Goal: Communication & Community: Answer question/provide support

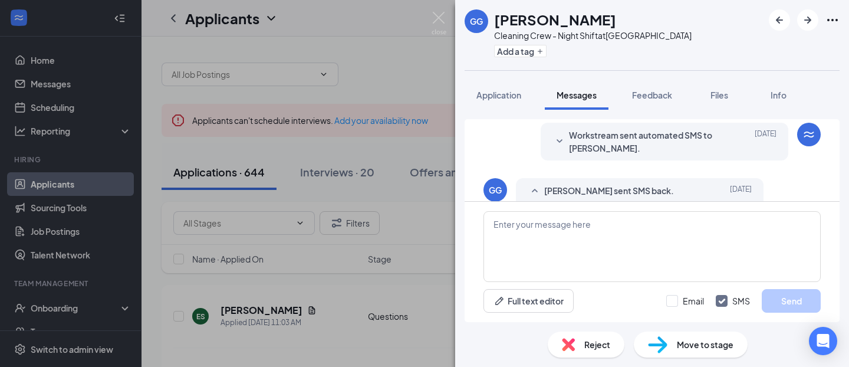
scroll to position [230, 0]
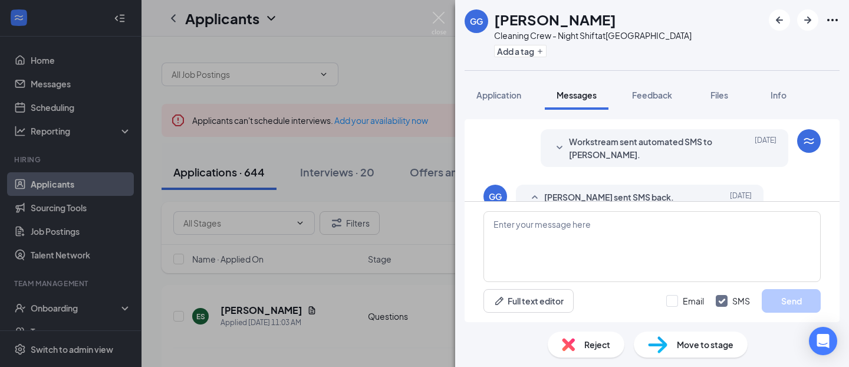
click at [584, 154] on span "Workstream sent automated SMS to [PERSON_NAME]." at bounding box center [646, 148] width 154 height 26
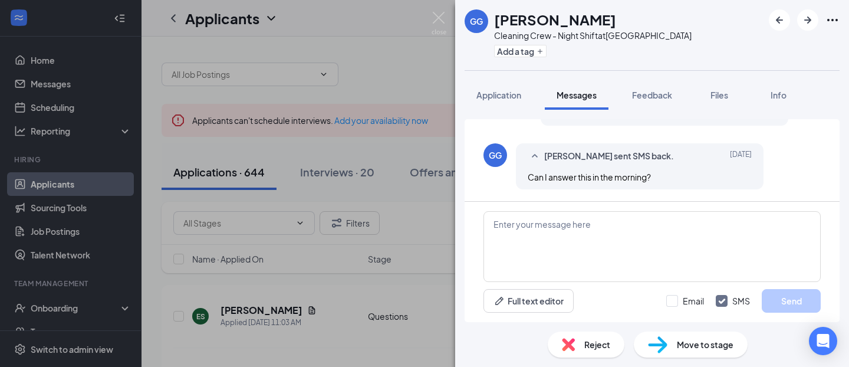
scroll to position [512, 0]
click at [682, 161] on div "[PERSON_NAME] sent SMS back." at bounding box center [621, 156] width 154 height 14
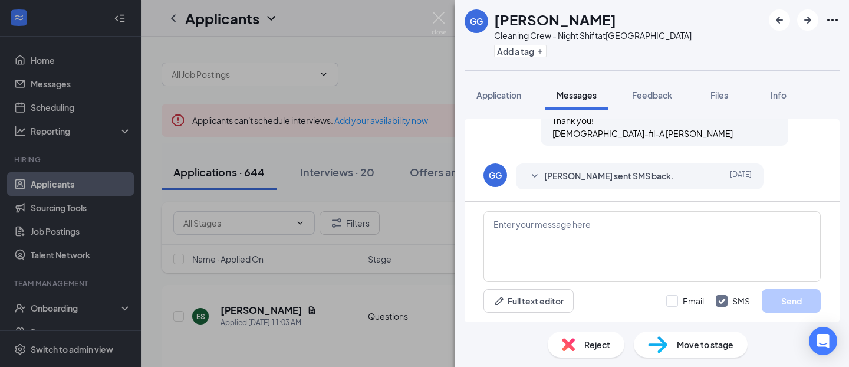
click at [645, 174] on span "[PERSON_NAME] sent SMS back." at bounding box center [609, 176] width 130 height 14
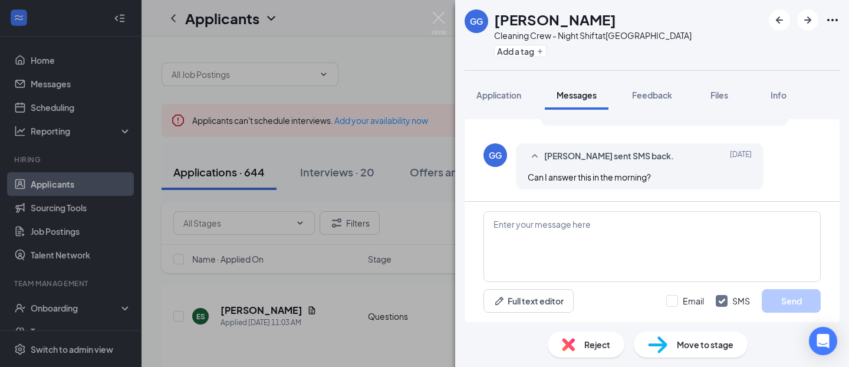
scroll to position [512, 0]
click at [500, 95] on span "Application" at bounding box center [498, 95] width 45 height 11
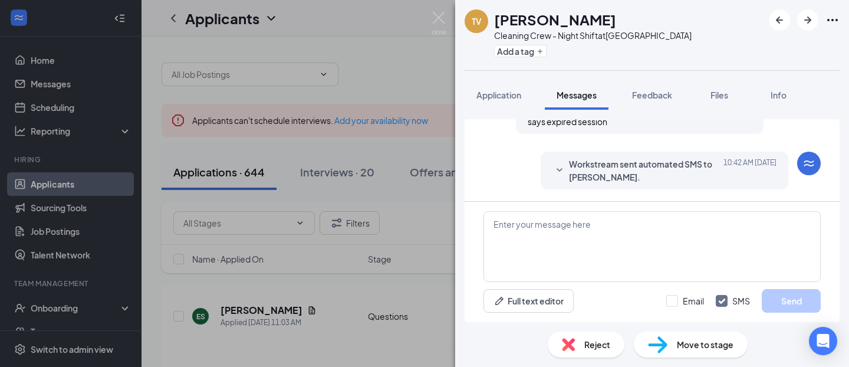
scroll to position [361, 0]
click at [605, 178] on span "Workstream sent automated SMS to Toni Villaloboz." at bounding box center [646, 170] width 154 height 26
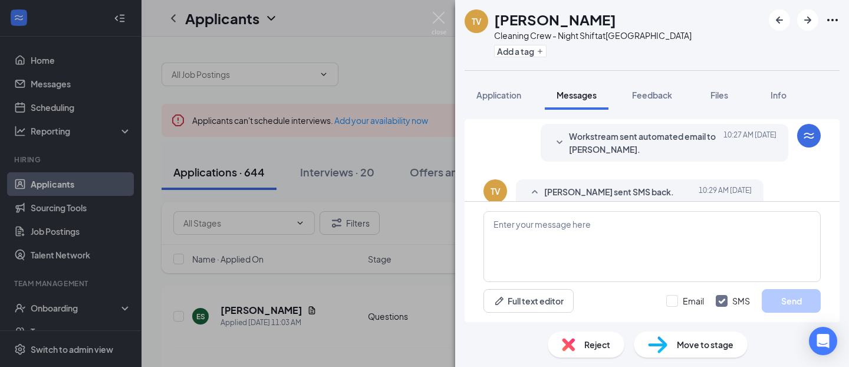
scroll to position [179, 0]
click at [594, 146] on span "Workstream sent automated email to Toni Villaloboz." at bounding box center [646, 144] width 154 height 26
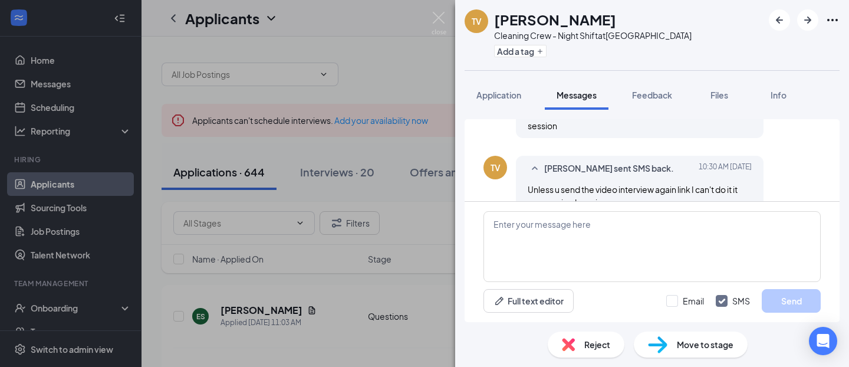
scroll to position [594, 0]
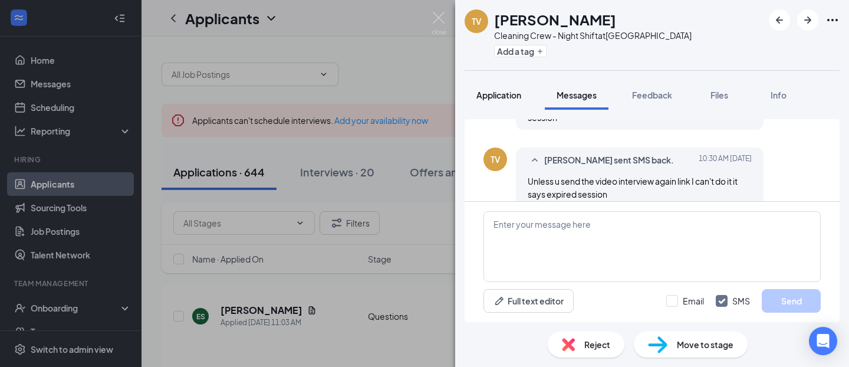
click at [503, 93] on span "Application" at bounding box center [498, 95] width 45 height 11
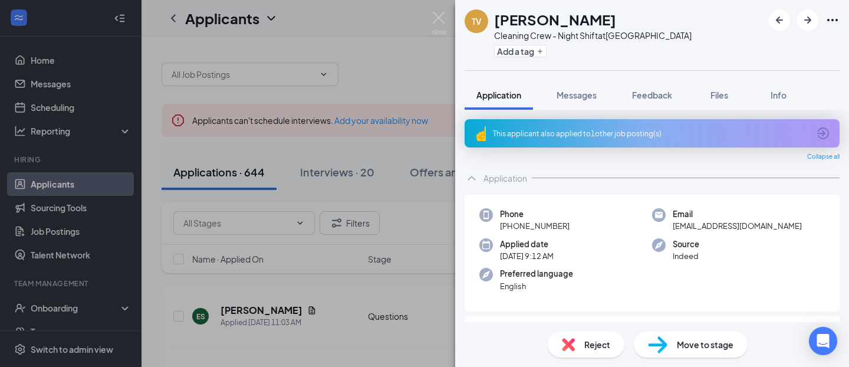
drag, startPoint x: 808, startPoint y: 223, endPoint x: 674, endPoint y: 225, distance: 134.9
click at [674, 225] on div "Email michelledominguez1124@gmail.com" at bounding box center [738, 220] width 173 height 24
copy span "michelledominguez1124@gmail.com"
click at [578, 100] on span "Messages" at bounding box center [576, 95] width 40 height 11
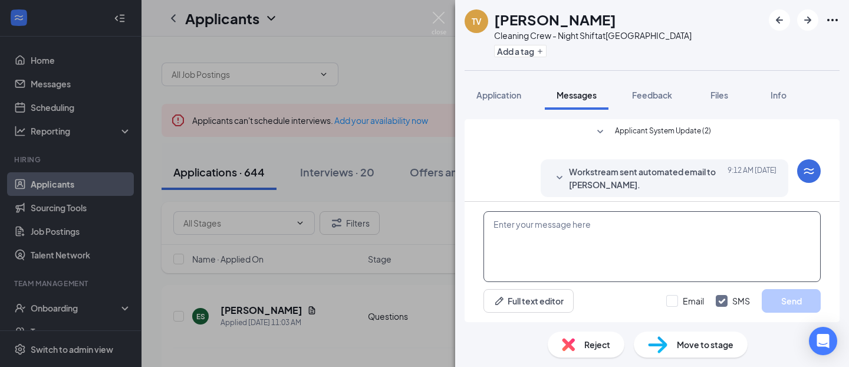
scroll to position [361, 0]
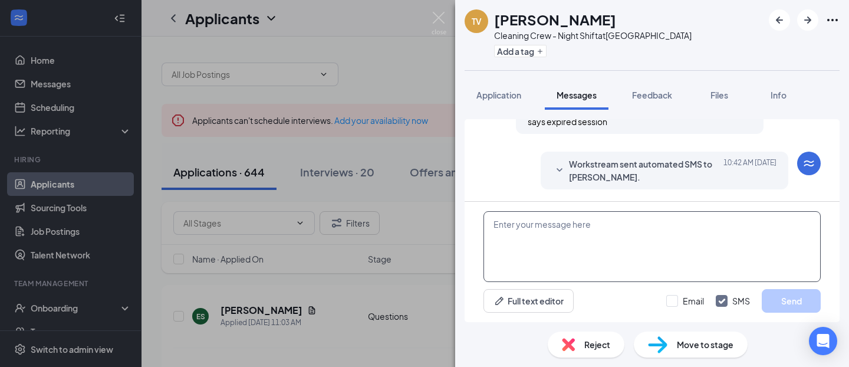
click at [594, 235] on textarea at bounding box center [651, 246] width 337 height 71
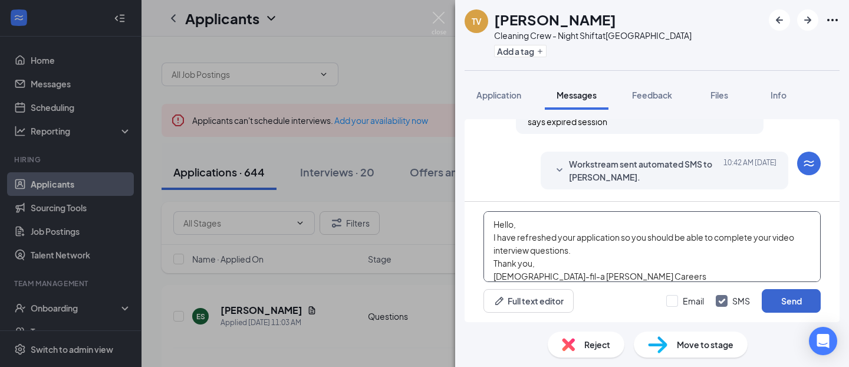
type textarea "Hello, I have refreshed your application so you should be able to complete your…"
click at [792, 305] on button "Send" at bounding box center [790, 301] width 59 height 24
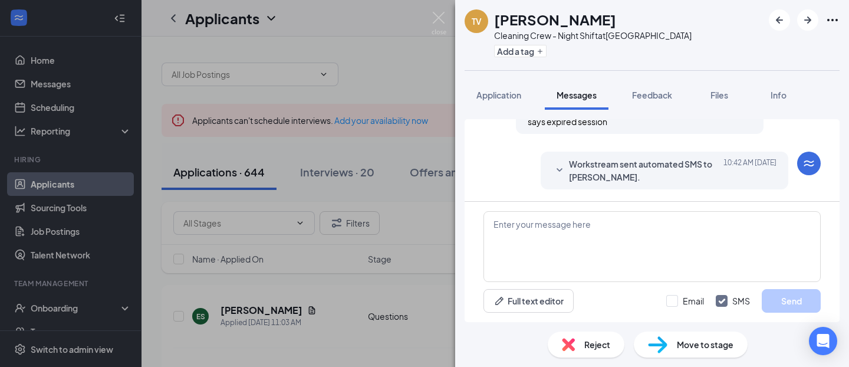
scroll to position [488, 0]
